Goal: Navigation & Orientation: Find specific page/section

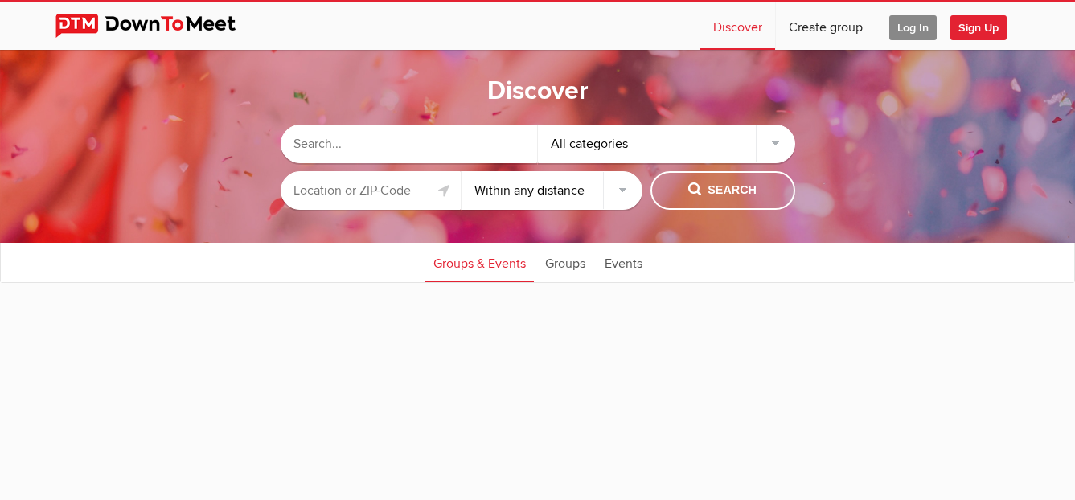
select select "null"
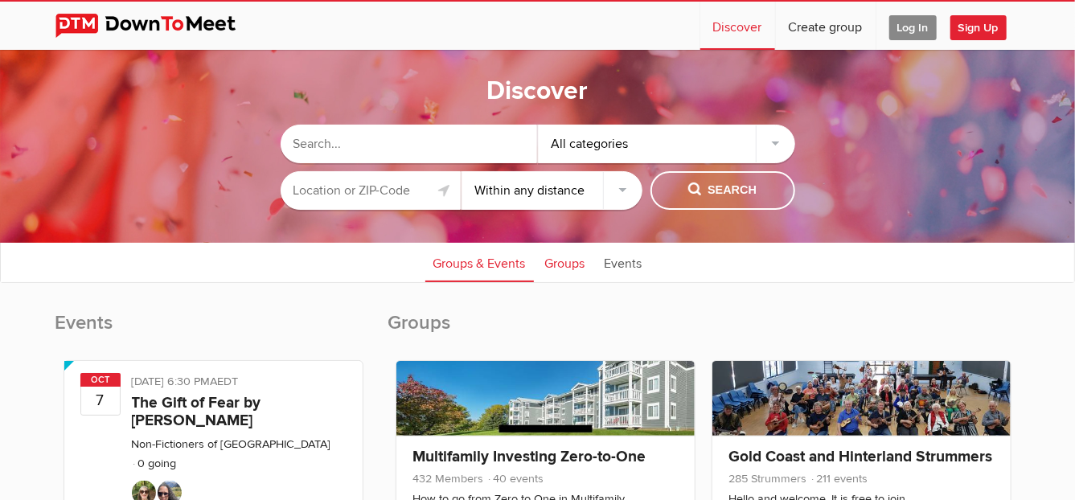
click at [571, 263] on link "Groups" at bounding box center [565, 262] width 56 height 40
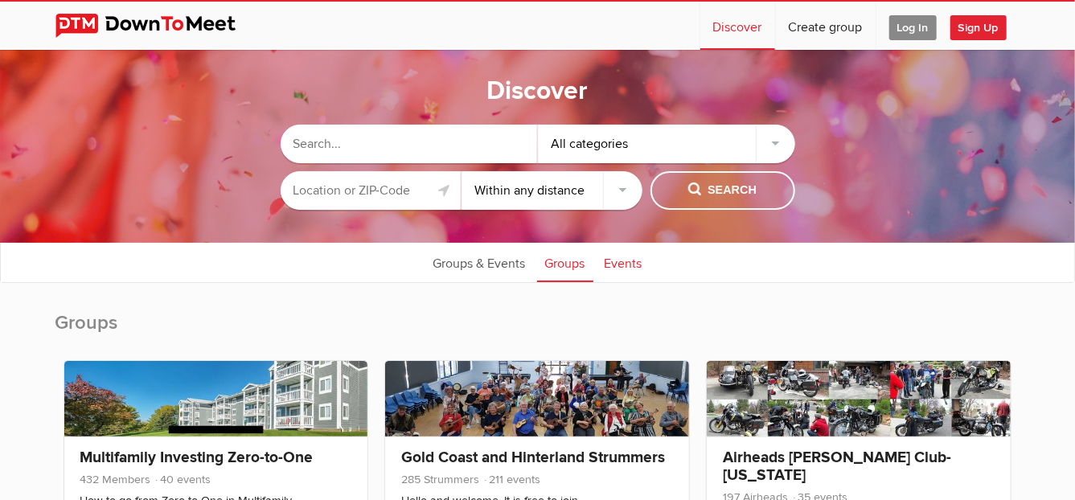
click at [630, 261] on link "Events" at bounding box center [623, 262] width 54 height 40
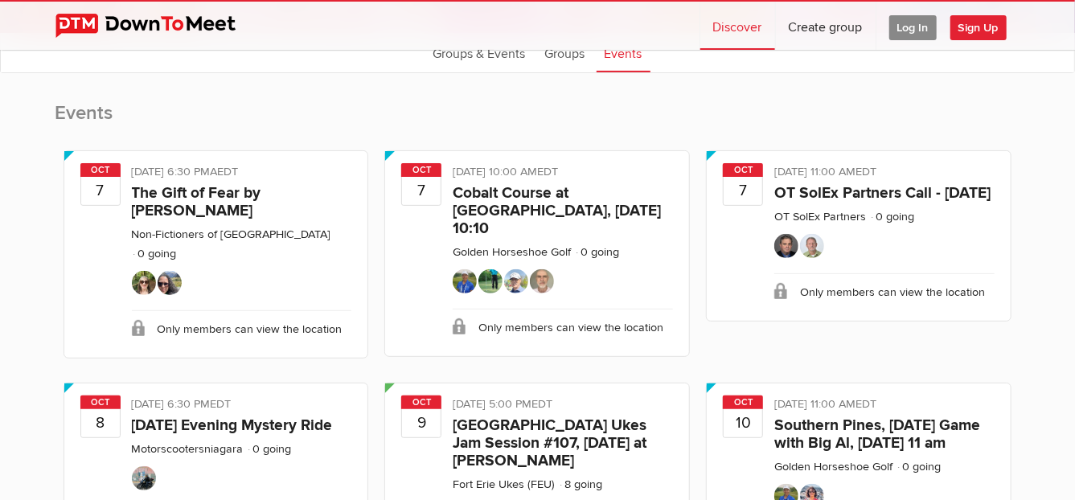
scroll to position [209, 0]
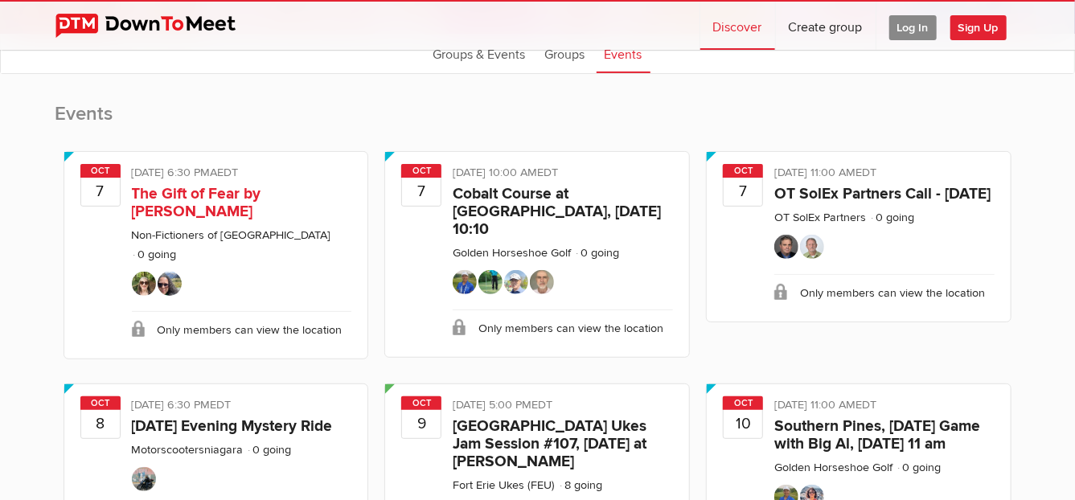
click at [289, 166] on div "Limited visibility event Event is listed, but non-members won't see details of …" at bounding box center [242, 174] width 220 height 21
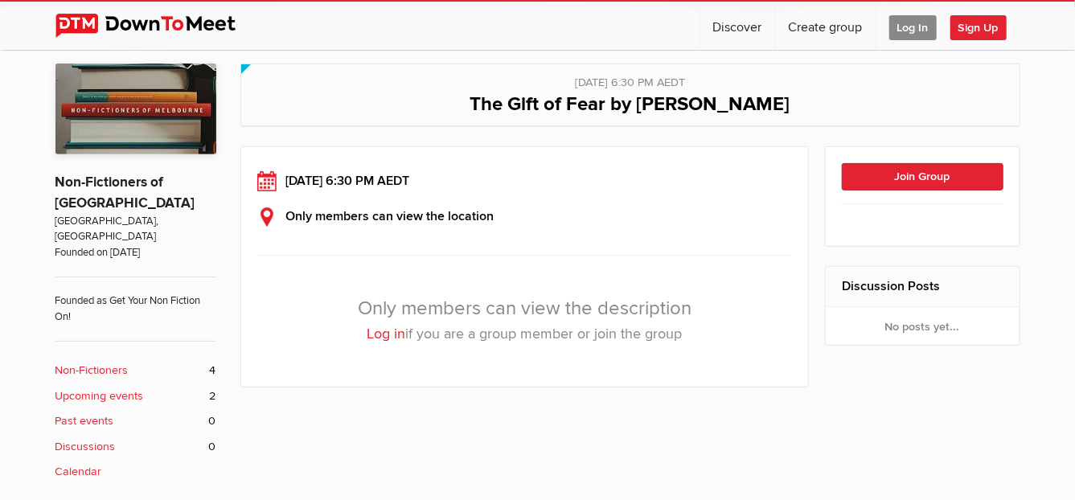
scroll to position [314, 0]
